Goal: Information Seeking & Learning: Check status

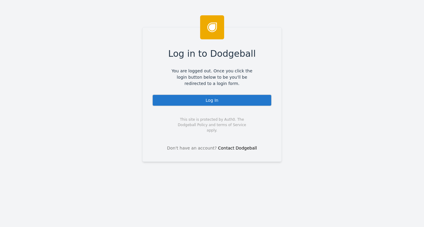
click at [213, 101] on div "Log In" at bounding box center [212, 100] width 120 height 12
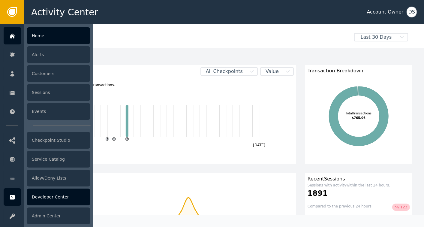
click at [52, 200] on div "Developer Center" at bounding box center [58, 196] width 63 height 17
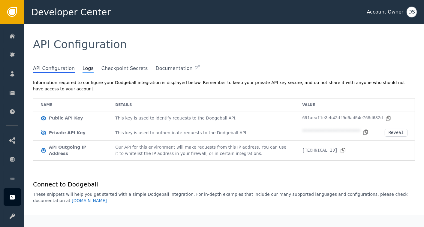
click at [82, 70] on span "Logs" at bounding box center [87, 69] width 11 height 8
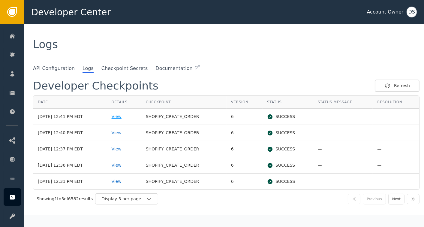
click at [124, 119] on div "View" at bounding box center [124, 116] width 25 height 6
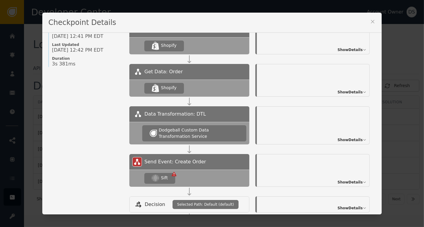
scroll to position [91, 0]
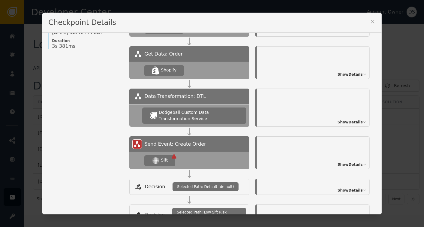
click at [345, 164] on span "Show Details" at bounding box center [349, 164] width 25 height 5
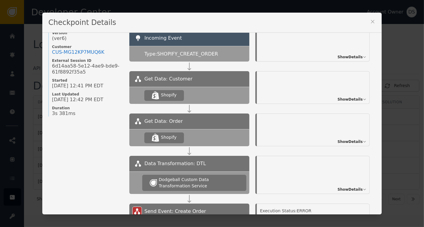
scroll to position [0, 0]
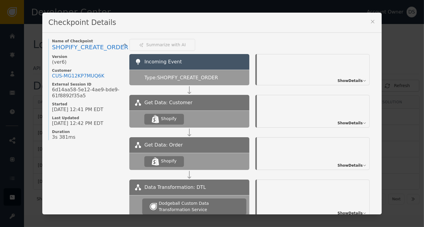
click at [371, 22] on icon at bounding box center [373, 22] width 6 height 6
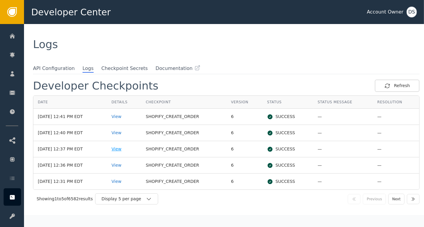
click at [124, 149] on div "View" at bounding box center [124, 149] width 25 height 6
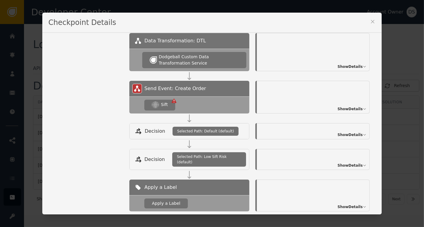
scroll to position [145, 0]
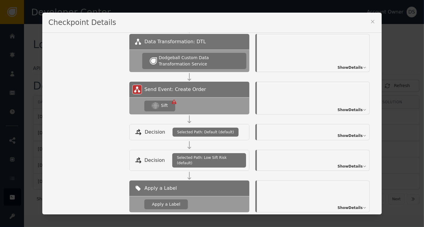
click at [348, 110] on span "Show Details" at bounding box center [349, 109] width 25 height 5
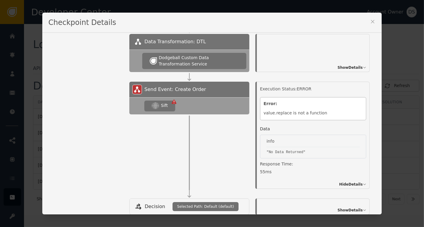
click at [346, 68] on span "Show Details" at bounding box center [349, 67] width 25 height 5
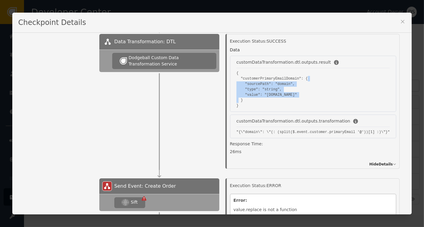
drag, startPoint x: 398, startPoint y: 100, endPoint x: 399, endPoint y: 76, distance: 24.0
click at [399, 76] on div "Name of Checkpoint SHOPIFY_CREATE_ORDER Version (ver 6 ) Customer CUS- MG12EE8M…" at bounding box center [211, 123] width 399 height 181
drag, startPoint x: 399, startPoint y: 76, endPoint x: 393, endPoint y: 87, distance: 12.4
click at [393, 87] on div "Execution Status: SUCCESS Data customDataTransformation.dtl.outputs.result { "c…" at bounding box center [312, 101] width 186 height 135
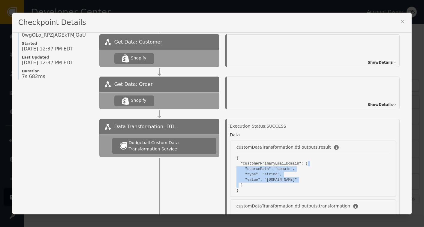
scroll to position [0, 0]
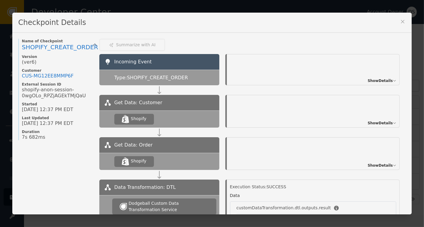
click at [400, 21] on icon at bounding box center [403, 22] width 6 height 6
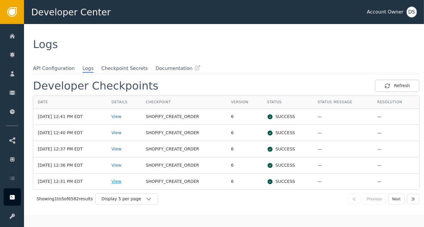
click at [126, 183] on div "View" at bounding box center [124, 181] width 25 height 6
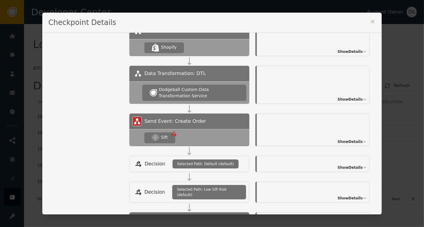
scroll to position [113, 0]
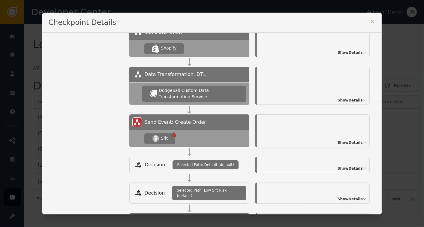
click at [349, 140] on span "Show Details" at bounding box center [349, 142] width 25 height 5
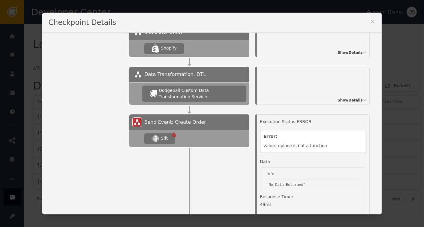
drag, startPoint x: 373, startPoint y: 112, endPoint x: 376, endPoint y: 124, distance: 12.2
click at [376, 124] on div "Name of Checkpoint SHOPIFY_CREATE_ORDER Version (ver 6 ) Customer CUS- MG127QOH…" at bounding box center [211, 123] width 339 height 181
drag, startPoint x: 376, startPoint y: 124, endPoint x: 367, endPoint y: 124, distance: 9.0
click at [367, 124] on div "Execution Status: ERROR Error : value.replace is not a function Data info "No D…" at bounding box center [312, 167] width 126 height 107
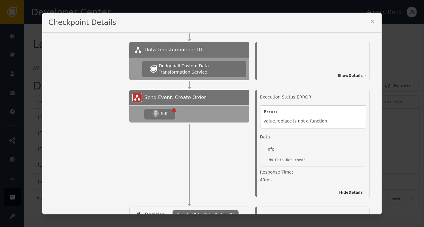
scroll to position [148, 0]
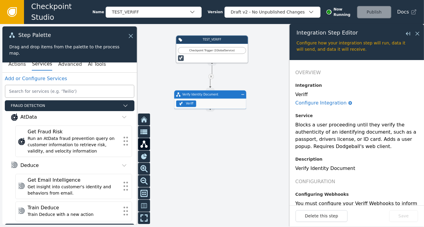
scroll to position [330, 0]
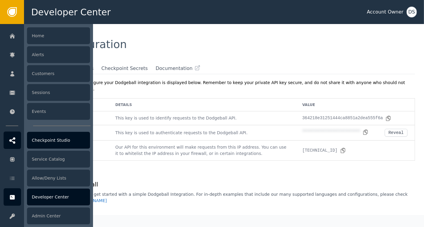
click at [50, 141] on div "Checkpoint Studio" at bounding box center [58, 140] width 63 height 17
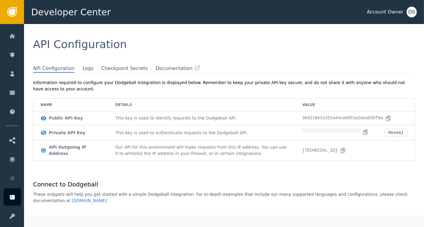
click at [415, 14] on div "DS" at bounding box center [411, 12] width 10 height 11
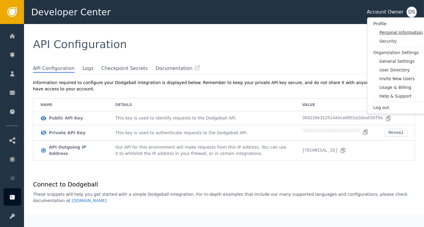
click at [401, 33] on span "Personal Information" at bounding box center [400, 32] width 43 height 6
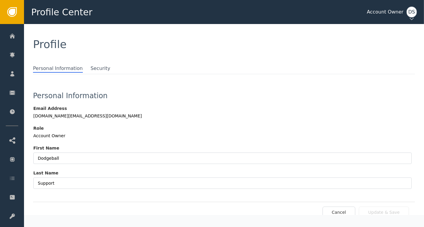
click at [413, 13] on div "DS" at bounding box center [411, 12] width 10 height 11
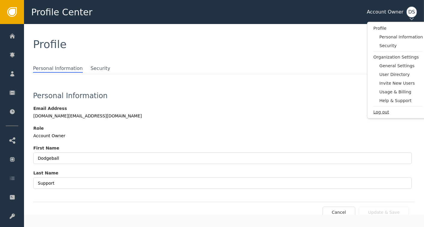
click at [377, 112] on span "Log out" at bounding box center [397, 112] width 49 height 6
